Goal: Book appointment/travel/reservation

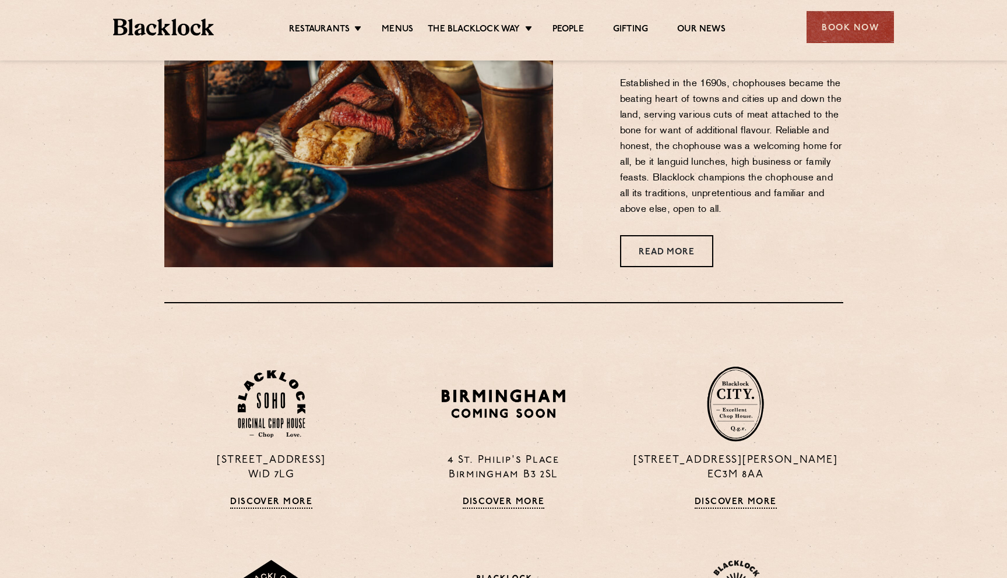
scroll to position [856, 0]
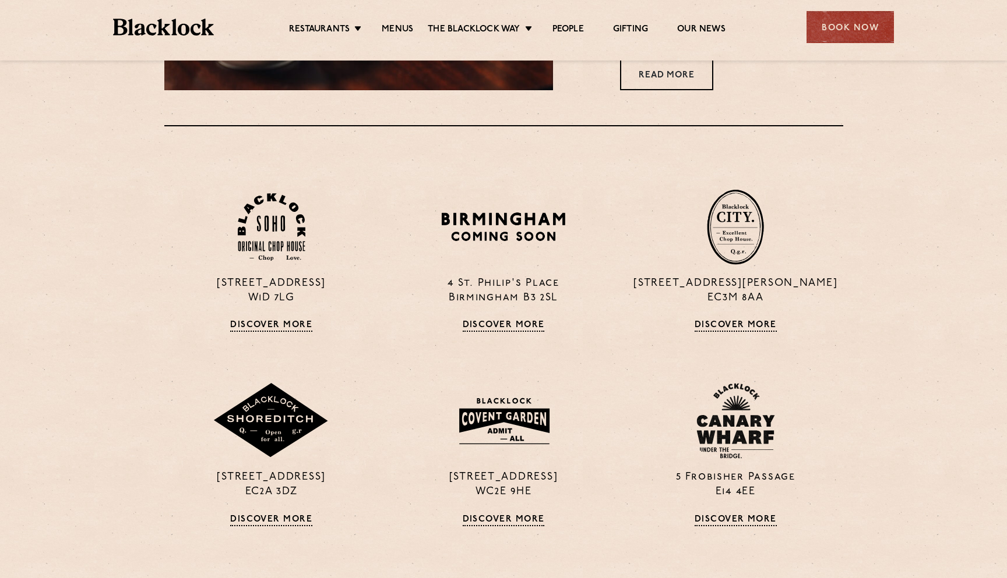
click at [839, 40] on div "Book Now" at bounding box center [849, 27] width 87 height 32
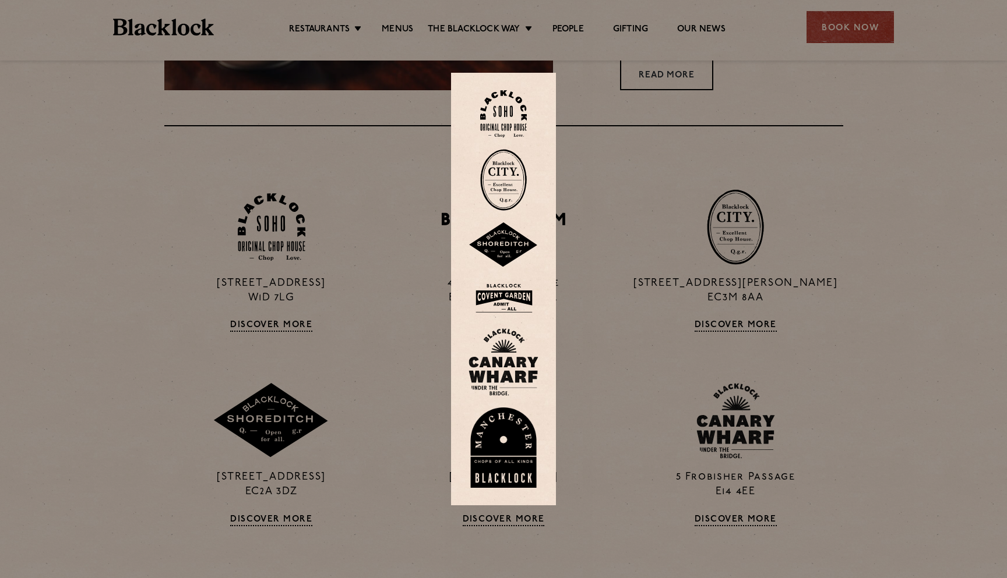
scroll to position [856, 0]
click at [507, 179] on img at bounding box center [503, 180] width 47 height 62
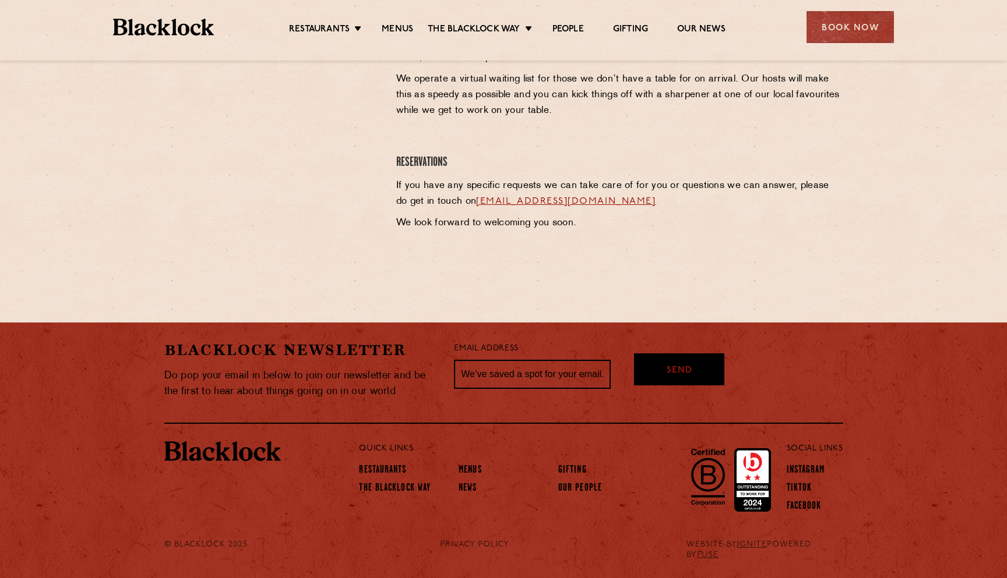
scroll to position [548, 0]
click at [847, 24] on div "Book Now" at bounding box center [849, 27] width 87 height 32
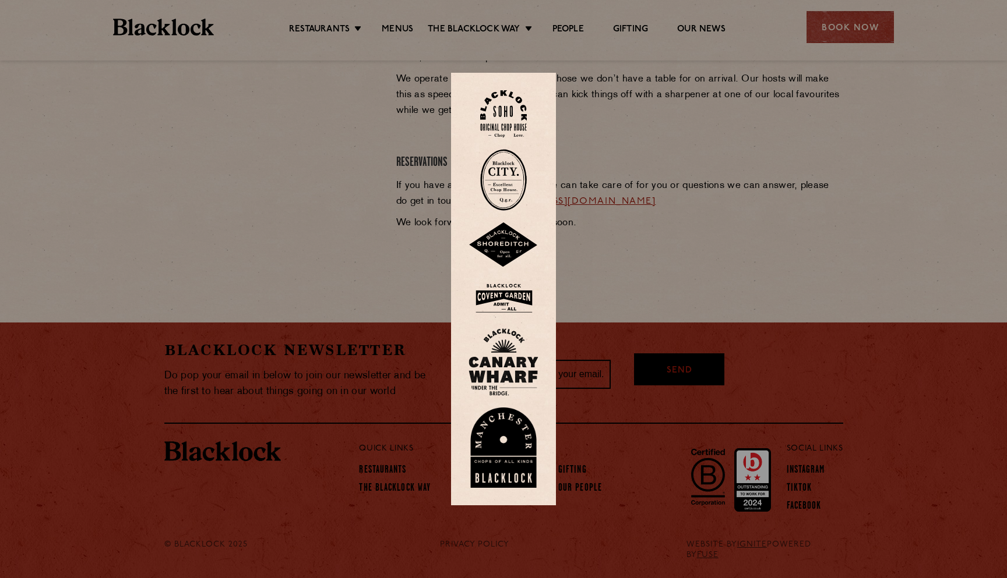
click at [506, 169] on img at bounding box center [503, 180] width 47 height 62
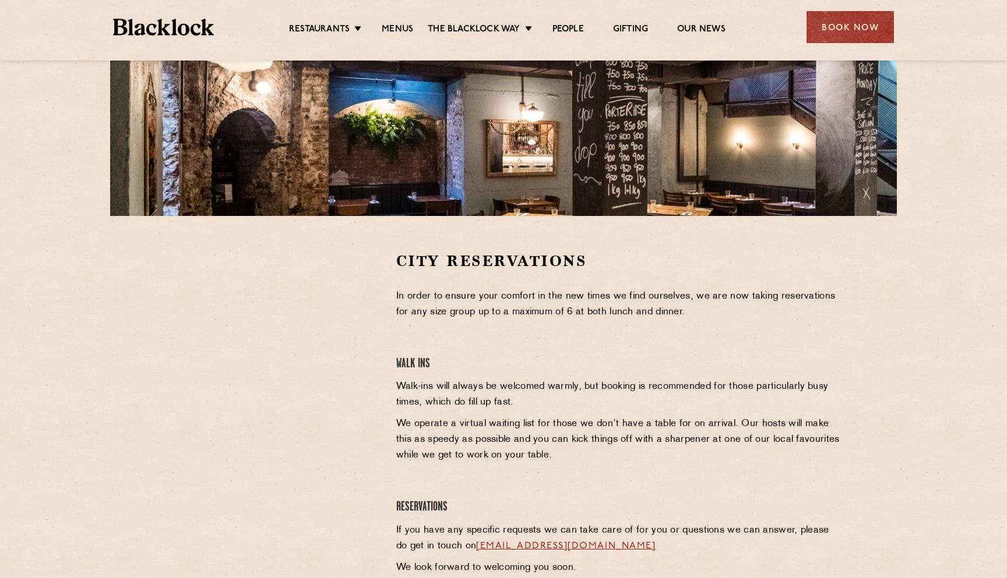
scroll to position [204, 0]
